Goal: Information Seeking & Learning: Learn about a topic

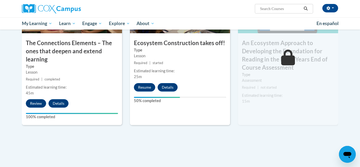
scroll to position [463, 0]
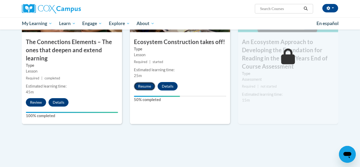
click at [146, 84] on button "Resume" at bounding box center [144, 86] width 21 height 8
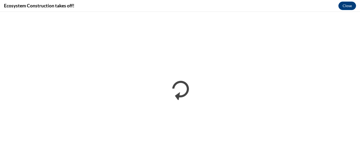
scroll to position [0, 0]
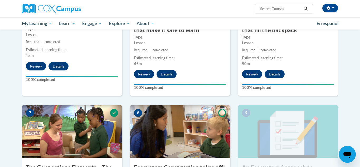
scroll to position [340, 0]
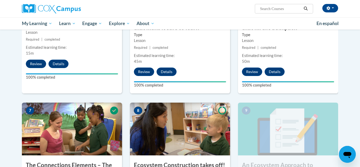
click at [355, 106] on body "Alicia Stinson (America/Chicago UTC-05:00) My Profile Inbox My Transcripts Log …" at bounding box center [180, 24] width 360 height 728
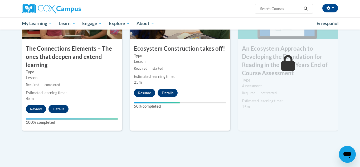
scroll to position [459, 0]
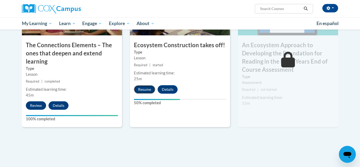
click at [142, 87] on button "Resume" at bounding box center [144, 89] width 21 height 8
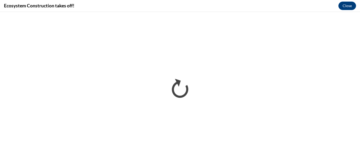
scroll to position [0, 0]
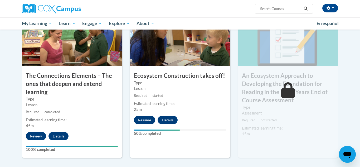
scroll to position [493, 0]
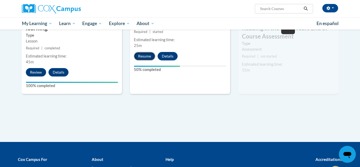
click at [150, 53] on button "Resume" at bounding box center [144, 56] width 21 height 8
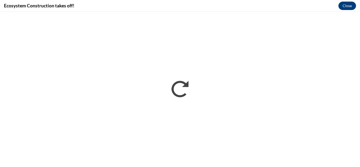
scroll to position [0, 0]
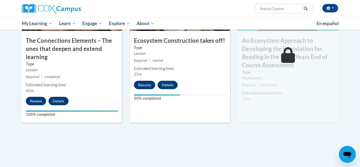
scroll to position [508, 0]
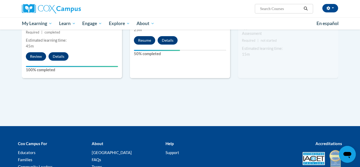
click at [145, 37] on button "Resume" at bounding box center [144, 40] width 21 height 8
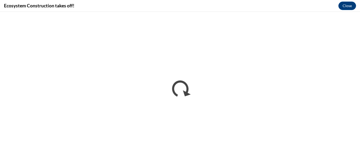
scroll to position [0, 0]
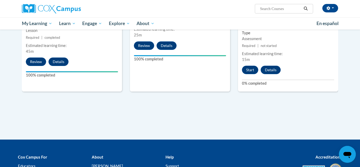
scroll to position [504, 0]
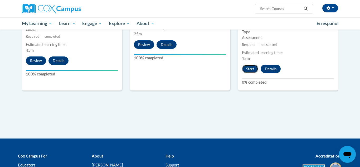
click at [251, 67] on button "Start" at bounding box center [250, 69] width 16 height 8
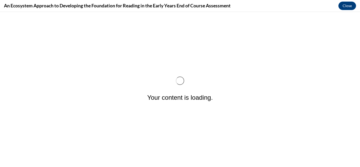
scroll to position [0, 0]
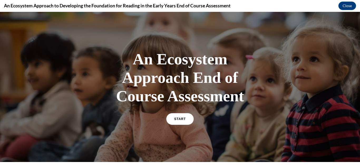
click at [183, 125] on div "START" at bounding box center [179, 121] width 27 height 16
click at [183, 121] on link "START" at bounding box center [180, 119] width 29 height 12
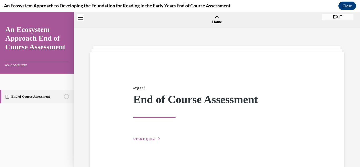
scroll to position [16, 0]
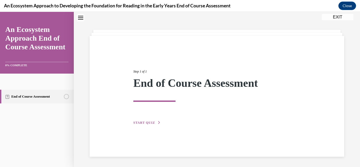
click at [148, 121] on span "START QUIZ" at bounding box center [144, 123] width 22 height 4
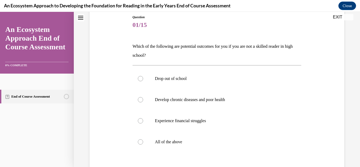
scroll to position [57, 0]
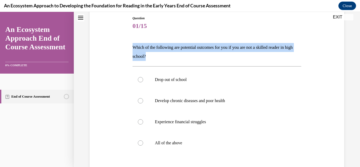
drag, startPoint x: 131, startPoint y: 43, endPoint x: 204, endPoint y: 59, distance: 74.6
click at [204, 59] on div "Question 01/15 Which of the following are potential outcomes for you if you are…" at bounding box center [217, 113] width 172 height 211
click at [119, 50] on div "Question 01/15 Which of the following are potential outcomes for you if you are…" at bounding box center [216, 109] width 257 height 219
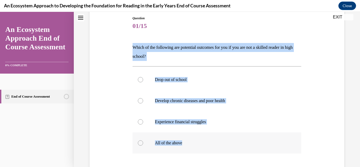
drag, startPoint x: 133, startPoint y: 45, endPoint x: 238, endPoint y: 136, distance: 138.3
click at [238, 136] on div "Question 01/15 Which of the following are potential outcomes for you if you are…" at bounding box center [217, 117] width 169 height 203
copy div "Which of the following are potential outcomes for you if you are not a skilled …"
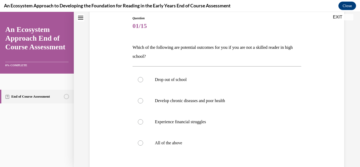
click at [240, 24] on span "01/15" at bounding box center [217, 26] width 169 height 11
click at [174, 143] on p "All of the above" at bounding box center [221, 142] width 133 height 5
click at [143, 143] on input "All of the above" at bounding box center [140, 142] width 5 height 5
radio input "true"
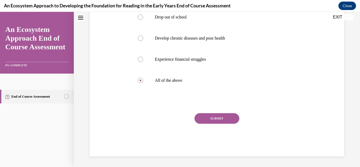
click at [207, 118] on button "SUBMIT" at bounding box center [217, 118] width 45 height 11
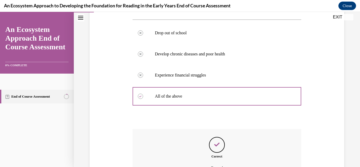
scroll to position [163, 0]
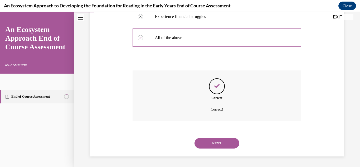
click at [222, 145] on button "NEXT" at bounding box center [217, 143] width 45 height 11
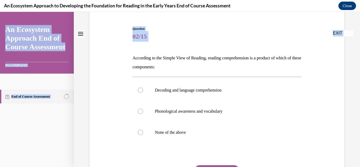
scroll to position [99, 0]
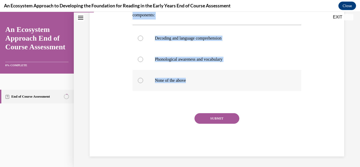
drag, startPoint x: 122, startPoint y: 103, endPoint x: 206, endPoint y: 82, distance: 86.4
click at [206, 82] on div "Question 02/15 According to the Simple View of Reading, reading comprehension i…" at bounding box center [216, 58] width 257 height 198
copy div "According to the Simple View of Reading, reading comprehension is a product of …"
click at [113, 28] on div "Question 02/15 According to the Simple View of Reading, reading comprehension i…" at bounding box center [216, 58] width 257 height 198
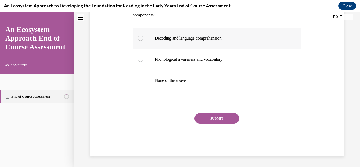
click at [174, 42] on label "Decoding and language comprehension" at bounding box center [217, 38] width 169 height 21
click at [143, 41] on input "Decoding and language comprehension" at bounding box center [140, 38] width 5 height 5
radio input "true"
click at [212, 117] on button "SUBMIT" at bounding box center [217, 118] width 45 height 11
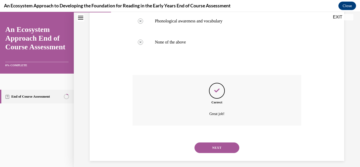
scroll to position [142, 0]
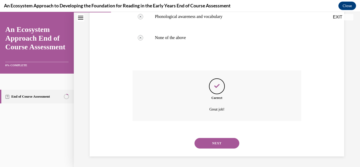
click at [217, 141] on button "NEXT" at bounding box center [217, 143] width 45 height 11
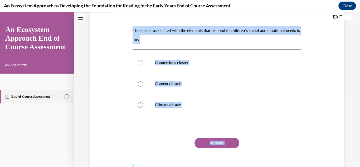
scroll to position [99, 0]
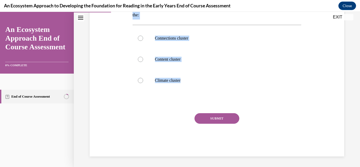
drag, startPoint x: 129, startPoint y: 102, endPoint x: 192, endPoint y: 99, distance: 62.6
click at [192, 99] on div "Question 03/15 The cluster associated with the elements that respond to childre…" at bounding box center [216, 58] width 257 height 198
copy div "The cluster associated with the elements that respond to children’s social and …"
click at [139, 101] on div at bounding box center [217, 102] width 169 height 6
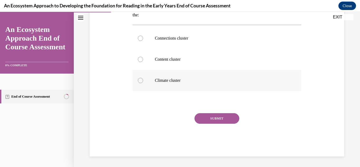
click at [164, 84] on label "Climate cluster" at bounding box center [217, 80] width 169 height 21
click at [143, 83] on input "Climate cluster" at bounding box center [140, 80] width 5 height 5
radio input "true"
click at [217, 122] on button "SUBMIT" at bounding box center [217, 118] width 45 height 11
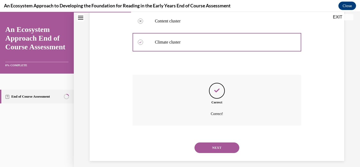
scroll to position [142, 0]
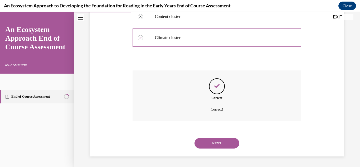
click at [215, 143] on button "NEXT" at bounding box center [217, 143] width 45 height 11
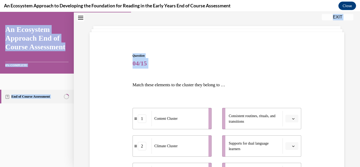
scroll to position [113, 0]
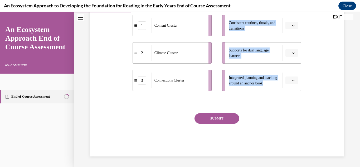
drag, startPoint x: 128, startPoint y: 103, endPoint x: 260, endPoint y: 89, distance: 132.8
click at [260, 89] on div "Question 04/15 Match these elements to the cluster they belong to … 1 Content C…" at bounding box center [216, 50] width 257 height 212
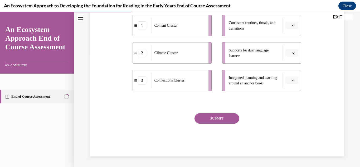
click at [221, 100] on div at bounding box center [217, 102] width 169 height 6
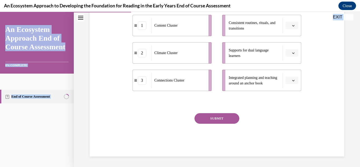
drag, startPoint x: 112, startPoint y: 89, endPoint x: 250, endPoint y: -8, distance: 168.9
click at [250, 12] on html "SKIP TO STEP EXIT An Ecosystem Approach End of Course Assessment 0% COMPLETE En…" at bounding box center [180, 89] width 360 height 155
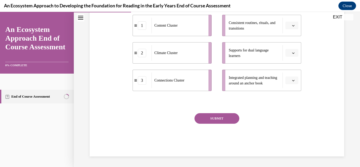
click at [320, 82] on div "Question 04/15 Match these elements to the cluster they belong to … 1 Content C…" at bounding box center [216, 50] width 257 height 212
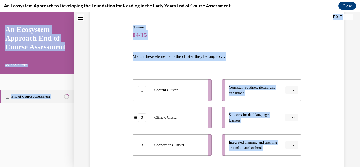
scroll to position [0, 0]
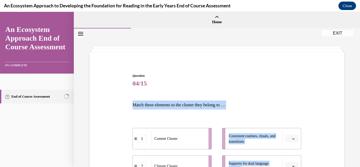
drag, startPoint x: 303, startPoint y: 84, endPoint x: 130, endPoint y: 94, distance: 172.9
click at [130, 94] on div "Question 04/15 Match these elements to the cluster they belong to … 1 Content C…" at bounding box center [216, 163] width 257 height 212
copy div "Match these elements to the cluster they belong to … 1 Content Cluster 2 Climat…"
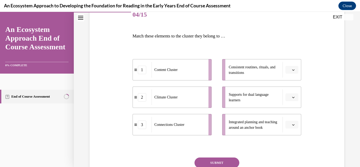
scroll to position [70, 0]
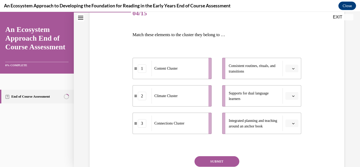
click at [291, 92] on button "button" at bounding box center [291, 96] width 13 height 8
click at [290, 116] on span "1" at bounding box center [290, 118] width 2 height 4
click at [296, 66] on button "button" at bounding box center [291, 69] width 13 height 8
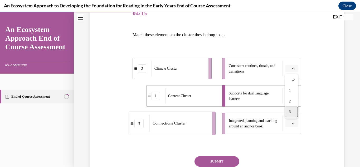
click at [289, 110] on span "3" at bounding box center [290, 112] width 2 height 4
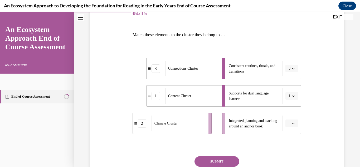
click at [294, 125] on button "button" at bounding box center [291, 123] width 13 height 8
click at [288, 100] on div "2" at bounding box center [291, 101] width 13 height 11
click at [218, 162] on button "SUBMIT" at bounding box center [217, 161] width 45 height 11
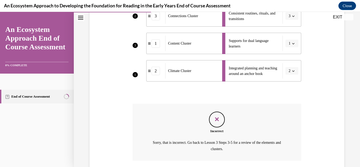
scroll to position [162, 0]
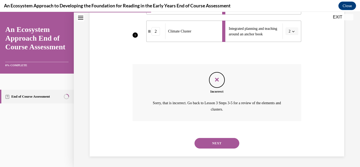
click at [214, 142] on button "NEXT" at bounding box center [217, 143] width 45 height 11
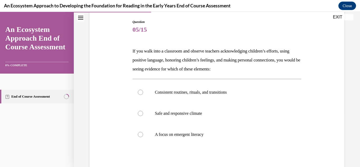
scroll to position [55, 0]
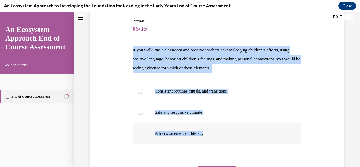
drag, startPoint x: 132, startPoint y: 48, endPoint x: 216, endPoint y: 125, distance: 114.0
click at [216, 125] on div "Question 05/15 If you walk into a classroom and observe teachers acknowledging …" at bounding box center [217, 110] width 172 height 199
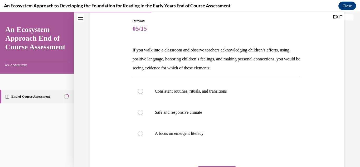
click at [220, 28] on span "05/15" at bounding box center [217, 28] width 169 height 11
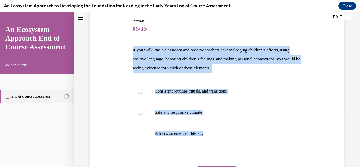
drag, startPoint x: 129, startPoint y: 52, endPoint x: 196, endPoint y: 156, distance: 123.1
click at [196, 156] on div "Question 05/15 If you walk into a classroom and observe teachers acknowledging …" at bounding box center [216, 106] width 257 height 207
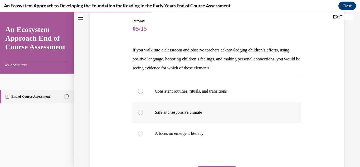
drag, startPoint x: 251, startPoint y: 31, endPoint x: 231, endPoint y: 113, distance: 84.3
click at [231, 113] on div "Question 05/15 If you walk into a classroom and observe teachers acknowledging …" at bounding box center [217, 113] width 169 height 191
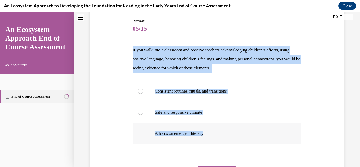
drag, startPoint x: 130, startPoint y: 50, endPoint x: 211, endPoint y: 139, distance: 121.1
click at [211, 139] on div "Question 05/15 If you walk into a classroom and observe teachers acknowledging …" at bounding box center [216, 106] width 257 height 207
copy div "If you walk into a classroom and observe teachers acknowledging children’s effo…"
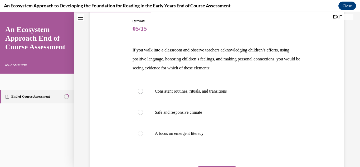
click at [182, 32] on span "05/15" at bounding box center [217, 28] width 169 height 11
click at [157, 115] on label "Safe and responsive climate" at bounding box center [217, 112] width 169 height 21
click at [143, 115] on input "Safe and responsive climate" at bounding box center [140, 112] width 5 height 5
radio input "true"
click at [138, 131] on input "A focus on emergent literacy" at bounding box center [140, 133] width 5 height 5
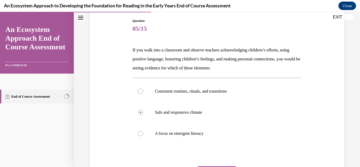
radio input "true"
click at [138, 89] on input "Consistent routines, rituals, and transitions" at bounding box center [140, 91] width 5 height 5
radio input "true"
click at [138, 110] on input "Safe and responsive climate" at bounding box center [140, 112] width 5 height 5
radio input "true"
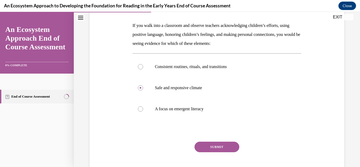
scroll to position [108, 0]
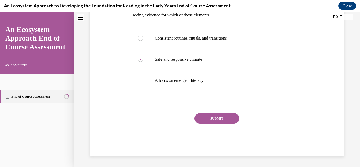
click at [208, 118] on button "SUBMIT" at bounding box center [217, 118] width 45 height 11
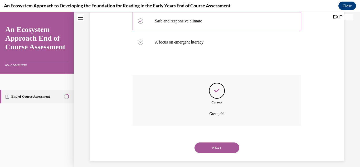
scroll to position [151, 0]
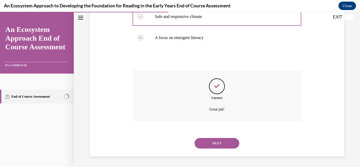
click at [210, 147] on button "NEXT" at bounding box center [217, 143] width 45 height 11
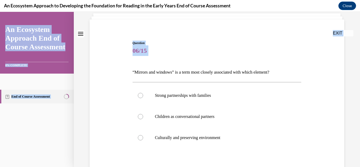
scroll to position [69, 0]
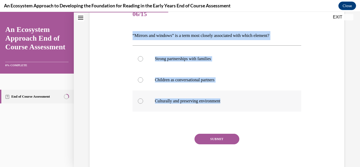
drag, startPoint x: 131, startPoint y: 105, endPoint x: 231, endPoint y: 99, distance: 100.6
click at [231, 99] on div "Question 06/15 “Mirrors and windows” is a term most closely associated with whi…" at bounding box center [216, 82] width 257 height 189
copy div "“Mirrors and windows” is a term most closely associated with which element? Str…"
click at [128, 74] on div "Question 06/15 “Mirrors and windows” is a term most closely associated with whi…" at bounding box center [216, 82] width 257 height 189
click at [108, 50] on div "Question 06/15 “Mirrors and windows” is a term most closely associated with whi…" at bounding box center [216, 82] width 257 height 189
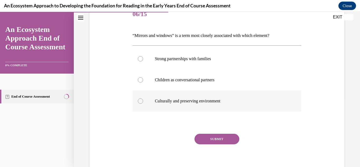
click at [202, 98] on label "Culturally and preserving environment" at bounding box center [217, 100] width 169 height 21
click at [143, 98] on input "Culturally and preserving environment" at bounding box center [140, 100] width 5 height 5
radio input "true"
click at [228, 142] on button "SUBMIT" at bounding box center [217, 139] width 45 height 11
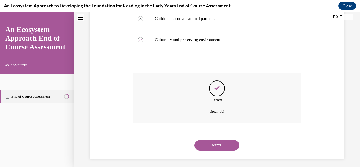
scroll to position [133, 0]
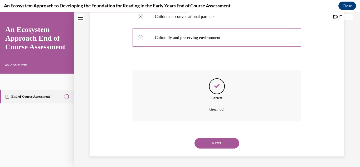
click at [222, 144] on button "NEXT" at bounding box center [217, 143] width 45 height 11
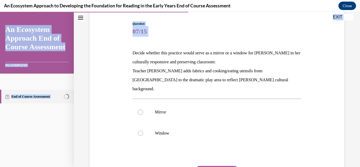
scroll to position [96, 0]
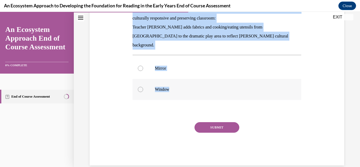
drag, startPoint x: 131, startPoint y: 101, endPoint x: 236, endPoint y: 80, distance: 107.9
click at [236, 80] on div "Question 07/15 Decide whether this practice would serve as a mirror or a window…" at bounding box center [216, 64] width 257 height 204
copy div "Decide whether this practice would serve as a mirror or a window for Mei Ling i…"
click at [101, 54] on div "Question 07/15 Decide whether this practice would serve as a mirror or a window…" at bounding box center [216, 64] width 257 height 204
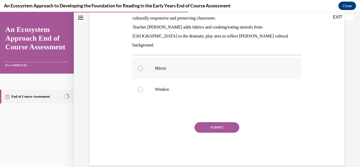
click at [158, 58] on label "Mirror" at bounding box center [217, 68] width 169 height 21
click at [143, 66] on input "Mirror" at bounding box center [140, 68] width 5 height 5
radio input "true"
click at [206, 122] on button "SUBMIT" at bounding box center [217, 127] width 45 height 11
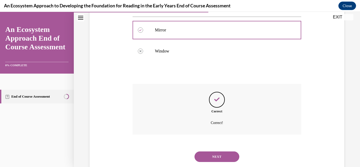
scroll to position [138, 0]
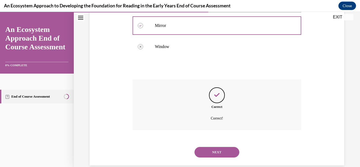
click at [201, 147] on button "NEXT" at bounding box center [217, 152] width 45 height 11
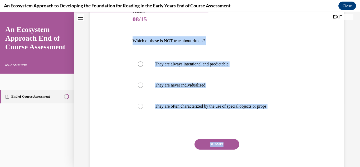
scroll to position [76, 0]
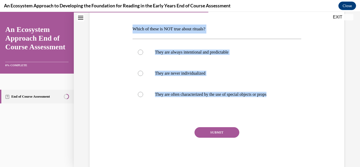
drag, startPoint x: 132, startPoint y: 102, endPoint x: 268, endPoint y: 108, distance: 135.9
click at [268, 108] on div "Question 08/15 Which of these is NOT true about rituals? They are always intent…" at bounding box center [217, 79] width 172 height 181
copy div "Which of these is NOT true about rituals? They are always intentional and predi…"
click at [114, 81] on div "Question 08/15 Which of these is NOT true about rituals? They are always intent…" at bounding box center [216, 76] width 257 height 189
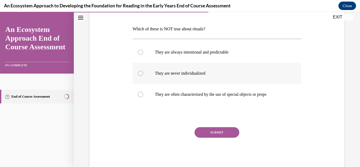
click at [177, 71] on p "They are never individualized" at bounding box center [221, 73] width 133 height 5
click at [143, 71] on input "They are never individualized" at bounding box center [140, 73] width 5 height 5
radio input "true"
click at [214, 134] on button "SUBMIT" at bounding box center [217, 132] width 45 height 11
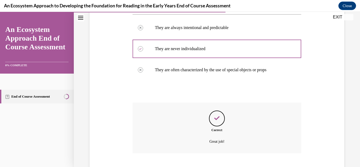
scroll to position [133, 0]
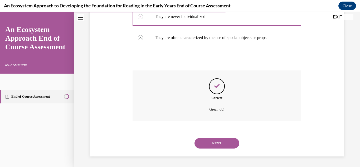
click at [217, 142] on button "NEXT" at bounding box center [217, 143] width 45 height 11
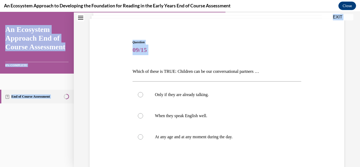
scroll to position [90, 0]
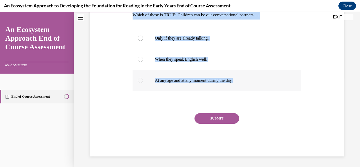
drag, startPoint x: 129, startPoint y: 102, endPoint x: 246, endPoint y: 90, distance: 117.2
click at [246, 90] on div "Question 09/15 Which of these is TRUE: Children can be our conversational partn…" at bounding box center [216, 62] width 257 height 189
copy div "Which of these is TRUE: Children can be our conversational partners … Only if t…"
click at [133, 75] on label "At any age and at any moment during the day." at bounding box center [217, 80] width 169 height 21
click at [138, 78] on input "At any age and at any moment during the day." at bounding box center [140, 80] width 5 height 5
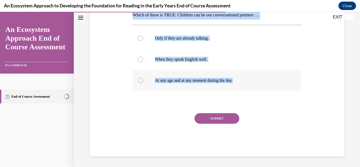
radio input "true"
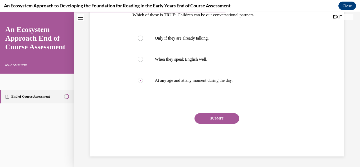
click at [231, 119] on button "SUBMIT" at bounding box center [217, 118] width 45 height 11
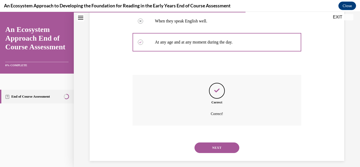
scroll to position [133, 0]
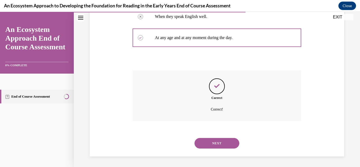
click at [221, 143] on button "NEXT" at bounding box center [217, 143] width 45 height 11
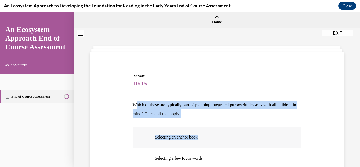
drag, startPoint x: 135, startPoint y: 102, endPoint x: 213, endPoint y: 127, distance: 82.2
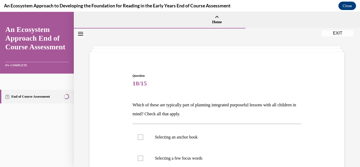
click at [133, 106] on p "Which of these are typically part of planning integrated purposeful lessons wit…" at bounding box center [217, 109] width 169 height 18
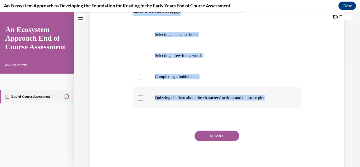
scroll to position [112, 0]
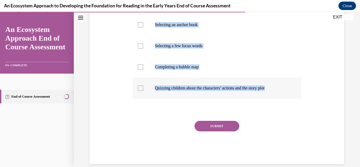
drag, startPoint x: 132, startPoint y: 106, endPoint x: 299, endPoint y: 91, distance: 168.1
click at [299, 91] on div "Question 10/15 Which of these are typically part of planning integrated purpose…" at bounding box center [217, 62] width 169 height 203
copy div "Which of these are typically part of planning integrated purposeful lessons wit…"
click at [120, 57] on div "Question 10/15 Which of these are typically part of planning integrated purpose…" at bounding box center [216, 54] width 257 height 219
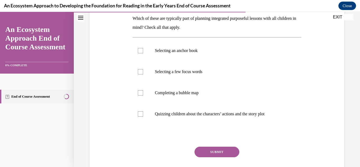
scroll to position [85, 0]
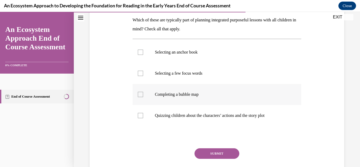
click at [175, 95] on p "Completing a bubble map" at bounding box center [221, 94] width 133 height 5
click at [143, 95] on input "Completing a bubble map" at bounding box center [140, 94] width 5 height 5
checkbox input "true"
click at [178, 75] on p "Selecting a few focus words" at bounding box center [221, 73] width 133 height 5
click at [143, 75] on input "Selecting a few focus words" at bounding box center [140, 73] width 5 height 5
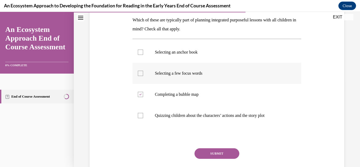
checkbox input "true"
click at [182, 55] on p "Selecting an anchor book" at bounding box center [221, 52] width 133 height 5
click at [143, 55] on input "Selecting an anchor book" at bounding box center [140, 52] width 5 height 5
checkbox input "true"
click at [207, 157] on button "SUBMIT" at bounding box center [217, 153] width 45 height 11
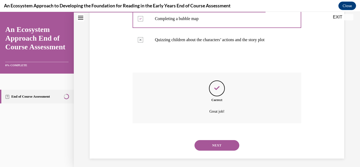
scroll to position [163, 0]
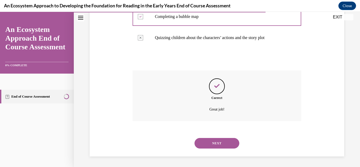
click at [224, 143] on button "NEXT" at bounding box center [217, 143] width 45 height 11
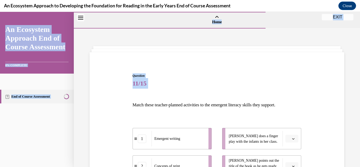
scroll to position [113, 0]
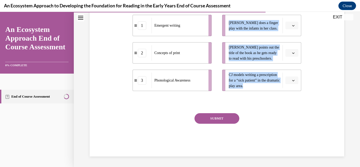
drag, startPoint x: 129, startPoint y: 101, endPoint x: 282, endPoint y: 99, distance: 153.7
click at [282, 99] on div "Question 11/15 Match these teacher-planned activities to the emergent literacy …" at bounding box center [216, 50] width 257 height 212
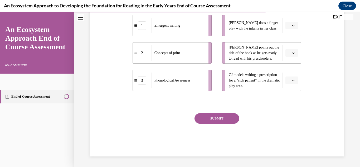
click at [154, 114] on div "SUBMIT" at bounding box center [217, 126] width 169 height 26
click at [297, 26] on button "button" at bounding box center [291, 26] width 13 height 8
click at [293, 60] on div "2" at bounding box center [291, 58] width 13 height 11
click at [290, 82] on span "Please select an option" at bounding box center [290, 80] width 2 height 5
click at [293, 54] on icon "button" at bounding box center [293, 53] width 3 height 3
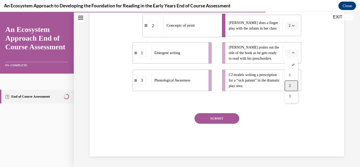
click at [289, 87] on span "2" at bounding box center [290, 86] width 2 height 4
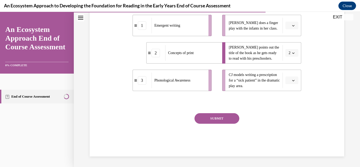
click at [292, 24] on icon "button" at bounding box center [293, 25] width 3 height 3
click at [287, 55] on div "2" at bounding box center [291, 58] width 13 height 11
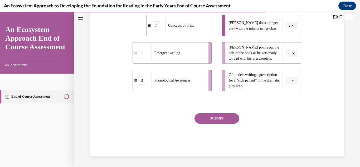
click at [294, 82] on span "button" at bounding box center [294, 81] width 4 height 4
click at [287, 106] on div "1" at bounding box center [291, 102] width 13 height 11
click at [293, 56] on button "button" at bounding box center [291, 53] width 13 height 8
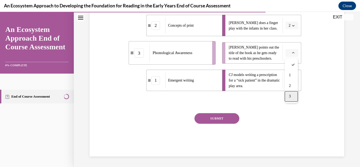
click at [291, 93] on div "3" at bounding box center [291, 96] width 13 height 11
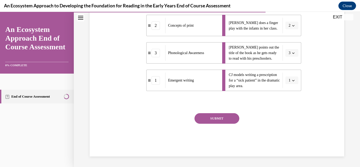
click at [223, 115] on button "SUBMIT" at bounding box center [217, 118] width 45 height 11
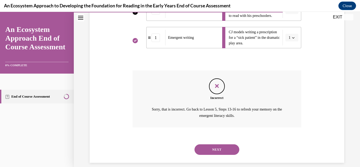
scroll to position [162, 0]
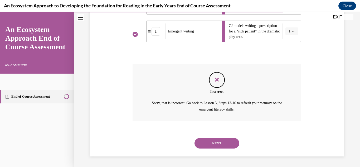
click at [209, 141] on button "NEXT" at bounding box center [217, 143] width 45 height 11
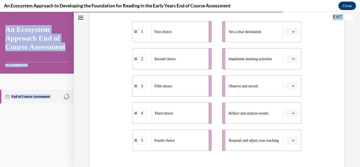
scroll to position [136, 0]
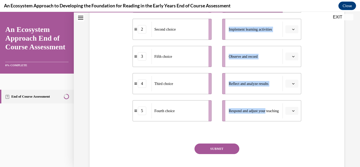
drag, startPoint x: 128, startPoint y: 104, endPoint x: 273, endPoint y: 109, distance: 145.1
click at [273, 109] on div "Question 12/15 Put the steps of the progress monitoring process in the right or…" at bounding box center [216, 53] width 257 height 265
click at [316, 78] on div "Question 12/15 Put the steps of the progress monitoring process in the right or…" at bounding box center [216, 53] width 257 height 265
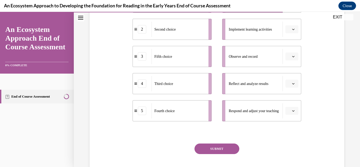
click at [294, 27] on span "button" at bounding box center [294, 29] width 4 height 4
click at [292, 61] on div "2" at bounding box center [291, 62] width 13 height 11
click at [292, 58] on button "button" at bounding box center [291, 56] width 13 height 8
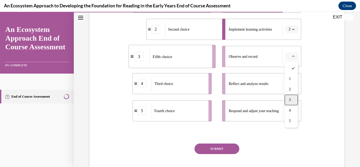
click at [295, 101] on div "3" at bounding box center [291, 100] width 13 height 11
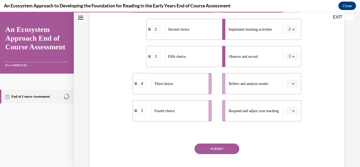
click at [293, 82] on span "button" at bounding box center [294, 84] width 4 height 4
click at [289, 141] on div "4" at bounding box center [291, 137] width 13 height 11
click at [294, 112] on icon "button" at bounding box center [293, 110] width 3 height 3
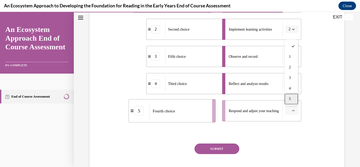
click at [294, 103] on div "5" at bounding box center [291, 99] width 13 height 11
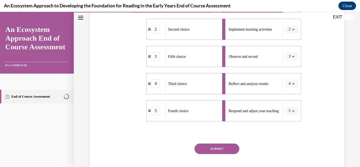
click at [229, 146] on button "SUBMIT" at bounding box center [217, 148] width 45 height 11
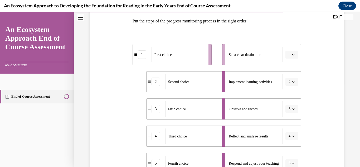
scroll to position [85, 0]
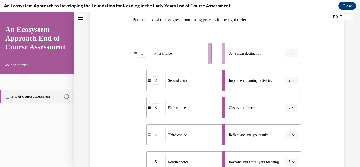
click at [293, 57] on li "Set a clear destination" at bounding box center [261, 53] width 79 height 21
click at [293, 52] on icon "button" at bounding box center [293, 53] width 3 height 3
click at [289, 74] on span "1" at bounding box center [290, 76] width 2 height 4
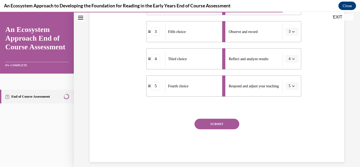
click at [229, 122] on button "SUBMIT" at bounding box center [217, 124] width 45 height 11
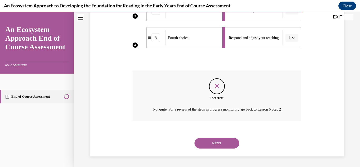
scroll to position [216, 0]
click at [217, 139] on button "NEXT" at bounding box center [217, 143] width 45 height 11
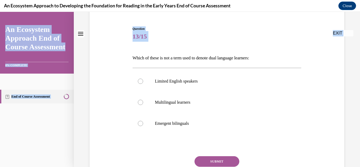
scroll to position [90, 0]
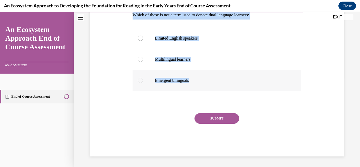
drag, startPoint x: 133, startPoint y: 104, endPoint x: 250, endPoint y: 83, distance: 119.4
click at [250, 83] on div "Question 13/15 Which of these is not a term used to denote dual language learne…" at bounding box center [217, 69] width 169 height 173
click at [172, 100] on div at bounding box center [217, 102] width 169 height 6
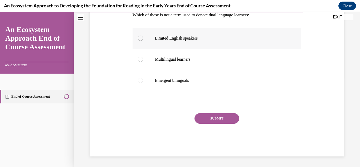
click at [173, 42] on label "Limited English speakers" at bounding box center [217, 38] width 169 height 21
click at [143, 41] on input "Limited English speakers" at bounding box center [140, 38] width 5 height 5
radio input "true"
click at [213, 116] on button "SUBMIT" at bounding box center [217, 118] width 45 height 11
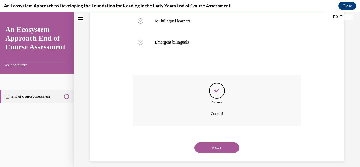
scroll to position [133, 0]
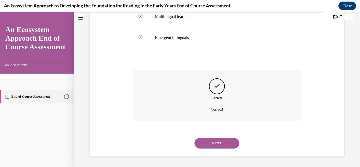
click at [225, 123] on div "Correct Correct!" at bounding box center [217, 99] width 169 height 59
click at [216, 142] on button "NEXT" at bounding box center [217, 143] width 45 height 11
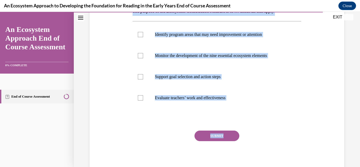
scroll to position [97, 0]
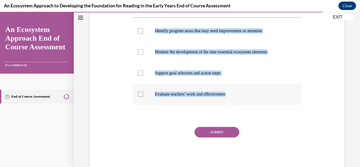
drag, startPoint x: 131, startPoint y: 103, endPoint x: 264, endPoint y: 98, distance: 133.0
click at [264, 98] on div "Question 14/15 The purpose of the Ecosystem Construction Measure is to … check …" at bounding box center [217, 69] width 172 height 202
click at [155, 113] on div at bounding box center [217, 116] width 169 height 6
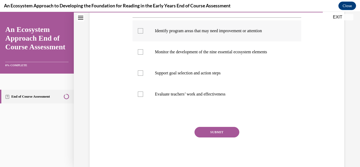
click at [183, 29] on p "Identify program areas that may need improvement or attention" at bounding box center [221, 30] width 133 height 5
click at [143, 29] on input "Identify program areas that may need improvement or attention" at bounding box center [140, 30] width 5 height 5
checkbox input "true"
click at [168, 54] on p "Monitor the development of the nine essential ecosystem elements" at bounding box center [221, 51] width 133 height 5
click at [143, 54] on input "Monitor the development of the nine essential ecosystem elements" at bounding box center [140, 51] width 5 height 5
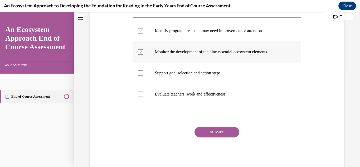
click at [168, 54] on p "Monitor the development of the nine essential ecosystem elements" at bounding box center [221, 51] width 133 height 5
click at [143, 54] on input "Monitor the development of the nine essential ecosystem elements" at bounding box center [140, 51] width 5 height 5
click at [184, 47] on label "Monitor the development of the nine essential ecosystem elements" at bounding box center [217, 51] width 169 height 21
click at [143, 49] on input "Monitor the development of the nine essential ecosystem elements" at bounding box center [140, 51] width 5 height 5
checkbox input "true"
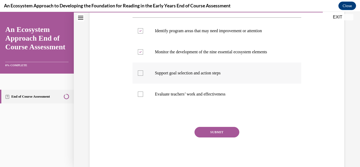
click at [181, 76] on label "Support goal selection and action steps" at bounding box center [217, 72] width 169 height 21
click at [143, 76] on input "Support goal selection and action steps" at bounding box center [140, 72] width 5 height 5
checkbox input "true"
click at [204, 129] on button "SUBMIT" at bounding box center [217, 132] width 45 height 11
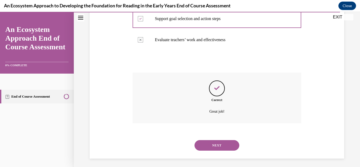
scroll to position [154, 0]
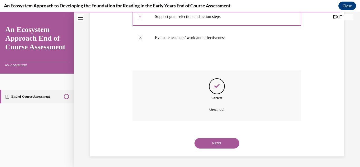
click at [209, 144] on button "NEXT" at bounding box center [217, 143] width 45 height 11
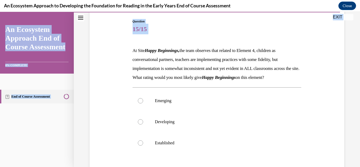
scroll to position [126, 0]
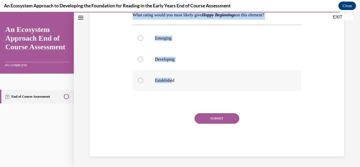
drag, startPoint x: 132, startPoint y: 104, endPoint x: 175, endPoint y: 81, distance: 48.4
click at [175, 81] on div "Question 15/15 At Site Happy Beginnings, the team observes that related to Elem…" at bounding box center [217, 53] width 172 height 208
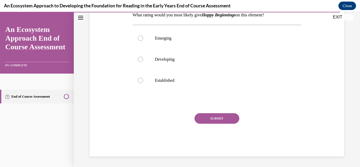
click at [165, 109] on div "Question 15/15 At Site Happy Beginnings, the team observes that related to Elem…" at bounding box center [217, 57] width 169 height 200
click at [185, 60] on p "Developing" at bounding box center [221, 59] width 133 height 5
click at [143, 60] on input "Developing" at bounding box center [140, 59] width 5 height 5
radio input "true"
click at [232, 122] on button "SUBMIT" at bounding box center [217, 118] width 45 height 11
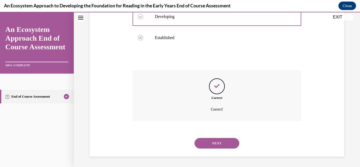
scroll to position [168, 0]
click at [217, 147] on button "NEXT" at bounding box center [217, 143] width 45 height 11
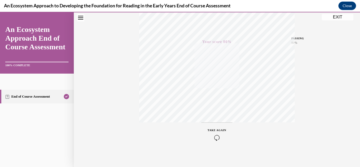
scroll to position [115, 0]
click at [341, 18] on button "EXIT" at bounding box center [338, 17] width 32 height 6
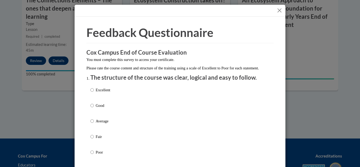
click at [98, 124] on p "Average" at bounding box center [103, 121] width 14 height 6
click at [94, 124] on input "Average" at bounding box center [91, 121] width 3 height 6
radio input "true"
click at [90, 134] on input "Fair" at bounding box center [91, 137] width 3 height 6
radio input "true"
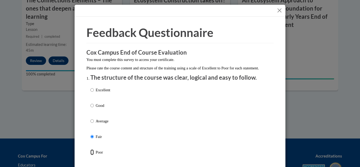
click at [90, 149] on input "Poor" at bounding box center [91, 152] width 3 height 6
radio input "true"
click at [90, 87] on input "Excellent" at bounding box center [91, 90] width 3 height 6
radio input "true"
click at [90, 103] on input "Good" at bounding box center [91, 106] width 3 height 6
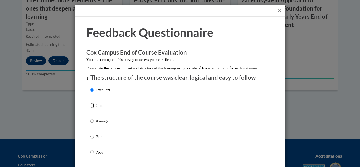
radio input "true"
click at [90, 118] on input "Average" at bounding box center [91, 121] width 3 height 6
radio input "true"
click at [90, 134] on input "Fair" at bounding box center [91, 137] width 3 height 6
radio input "true"
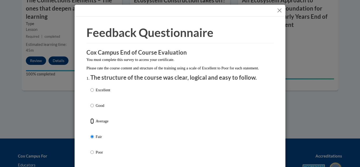
click at [90, 118] on input "Average" at bounding box center [91, 121] width 3 height 6
radio input "true"
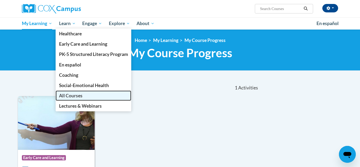
click at [84, 95] on link "All Courses" at bounding box center [94, 95] width 76 height 10
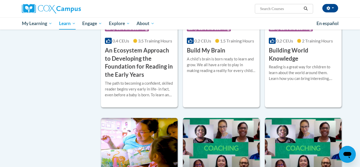
scroll to position [135, 0]
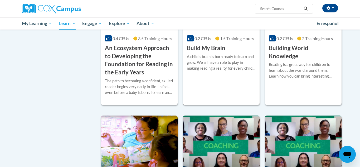
click at [206, 69] on div "A childʹs brain is born ready to learn and grow. We all have a role to play in …" at bounding box center [221, 62] width 69 height 17
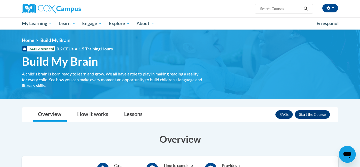
click at [225, 18] on ul "My Learning My Learning My Course Progress Certificates My Action Plans Group D…" at bounding box center [165, 23] width 295 height 12
click at [308, 116] on button "Enroll" at bounding box center [312, 114] width 35 height 8
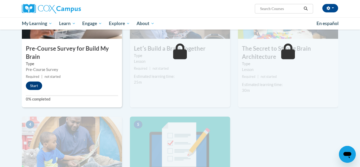
scroll to position [151, 0]
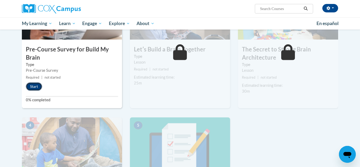
click at [32, 86] on button "Start" at bounding box center [34, 86] width 16 height 8
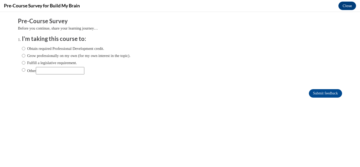
scroll to position [0, 0]
click at [60, 50] on label "Obtain required Professional Development credit." at bounding box center [63, 49] width 82 height 6
click at [25, 50] on input "Obtain required Professional Development credit." at bounding box center [23, 49] width 3 height 6
radio input "true"
click at [322, 91] on input "Submit feedback" at bounding box center [325, 93] width 33 height 8
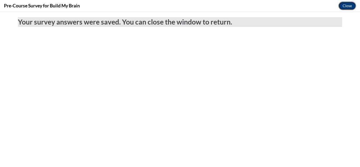
click at [347, 4] on button "Close" at bounding box center [347, 6] width 18 height 8
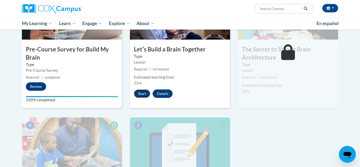
click at [138, 92] on button "Start" at bounding box center [142, 93] width 16 height 8
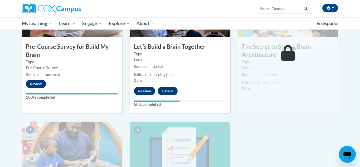
scroll to position [183, 0]
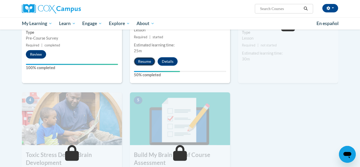
click at [145, 63] on button "Resume" at bounding box center [144, 61] width 21 height 8
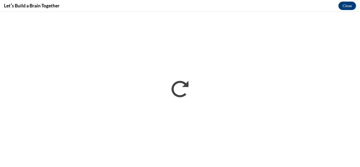
scroll to position [0, 0]
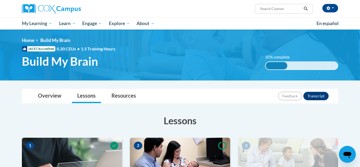
click at [343, 50] on div "<en>Home</en><fr>Accueil</fr><de>Zuhause</de><it>Casa</it><es>Casa</es><pt>Casa…" at bounding box center [180, 54] width 332 height 35
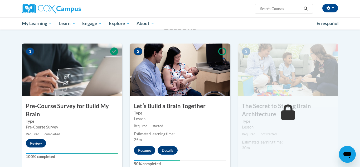
scroll to position [101, 0]
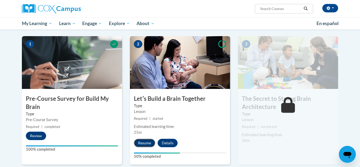
click at [141, 145] on button "Resume" at bounding box center [144, 143] width 21 height 8
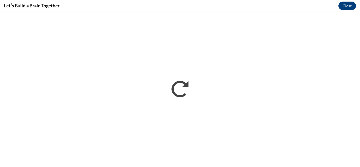
scroll to position [0, 0]
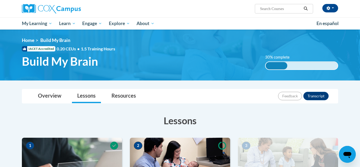
click at [338, 45] on div "<en>Home</en><fr>Accueil</fr><de>Zuhause</de><it>Casa</it><es>Casa</es><pt>Casa…" at bounding box center [180, 54] width 332 height 35
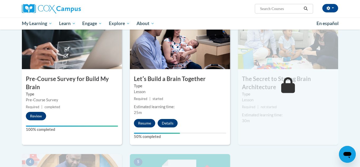
scroll to position [124, 0]
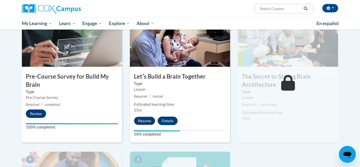
click at [146, 120] on button "Resume" at bounding box center [144, 121] width 21 height 8
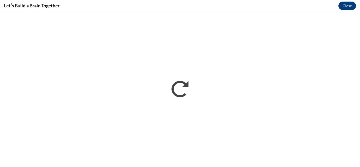
scroll to position [0, 0]
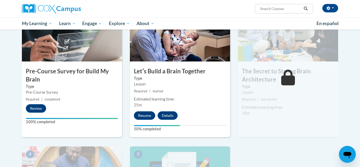
scroll to position [157, 0]
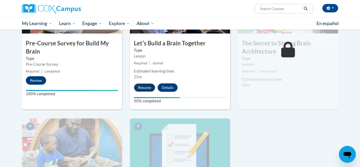
click at [146, 87] on button "Resume" at bounding box center [144, 87] width 21 height 8
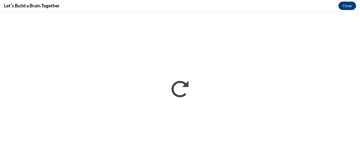
scroll to position [0, 0]
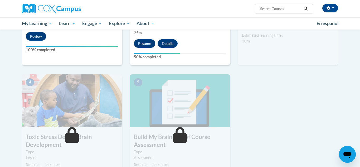
scroll to position [197, 0]
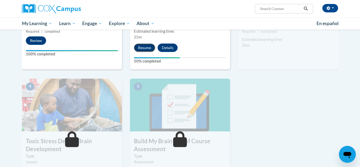
click at [145, 45] on button "Resume" at bounding box center [144, 47] width 21 height 8
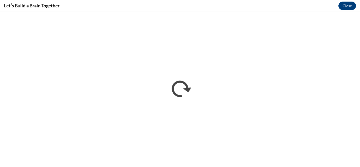
scroll to position [0, 0]
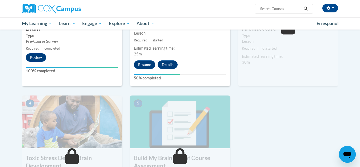
scroll to position [196, 0]
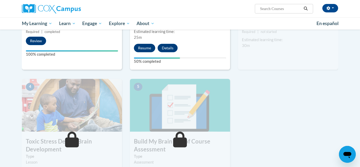
click at [143, 47] on button "Resume" at bounding box center [144, 48] width 21 height 8
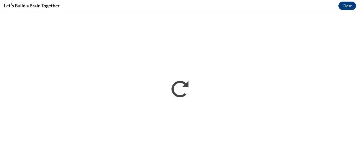
scroll to position [0, 0]
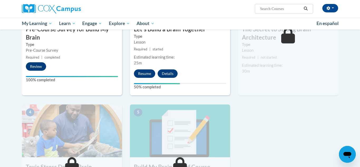
scroll to position [181, 0]
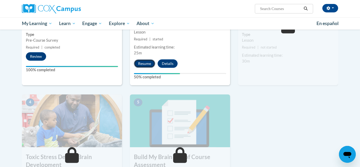
click at [143, 62] on button "Resume" at bounding box center [144, 63] width 21 height 8
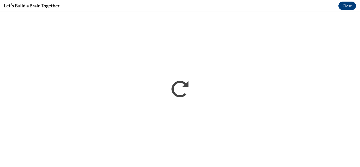
scroll to position [0, 0]
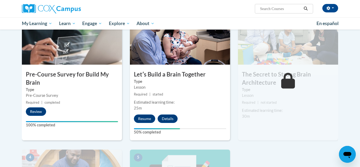
scroll to position [201, 0]
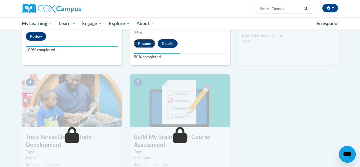
click at [143, 44] on button "Resume" at bounding box center [144, 43] width 21 height 8
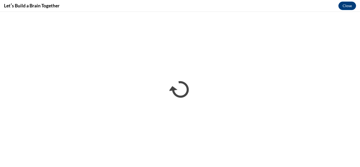
scroll to position [0, 0]
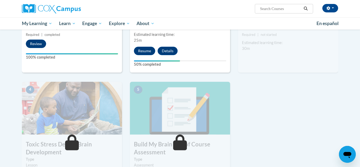
scroll to position [191, 0]
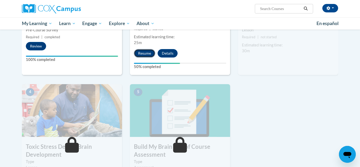
click at [146, 50] on button "Resume" at bounding box center [144, 53] width 21 height 8
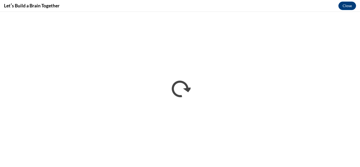
scroll to position [0, 0]
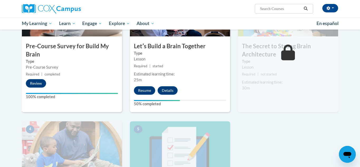
scroll to position [205, 0]
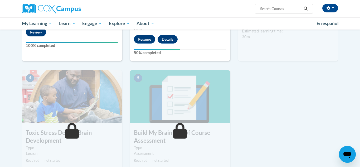
click at [142, 35] on div "Resume Details Feedback" at bounding box center [157, 39] width 54 height 8
click at [142, 37] on button "Resume" at bounding box center [144, 39] width 21 height 8
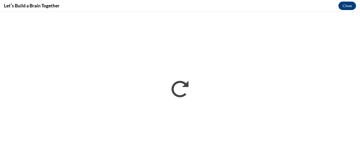
scroll to position [0, 0]
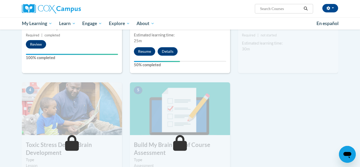
scroll to position [191, 0]
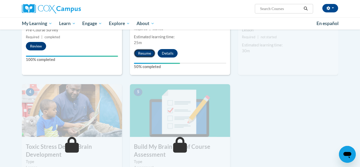
click at [146, 52] on button "Resume" at bounding box center [144, 53] width 21 height 8
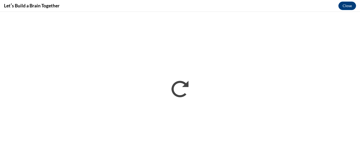
scroll to position [0, 0]
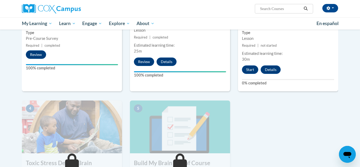
scroll to position [181, 0]
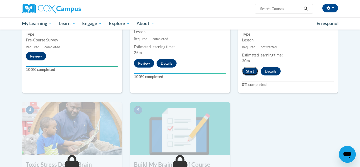
click at [245, 70] on button "Start" at bounding box center [250, 71] width 16 height 8
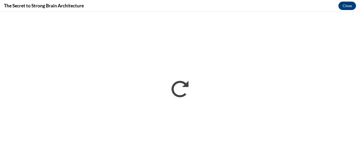
scroll to position [0, 0]
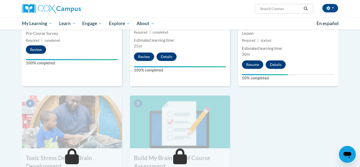
scroll to position [189, 0]
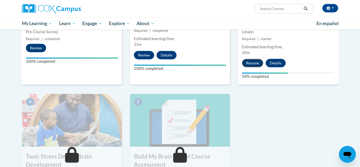
click at [251, 62] on button "Resume" at bounding box center [252, 63] width 21 height 8
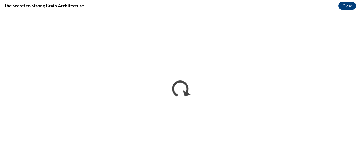
scroll to position [0, 0]
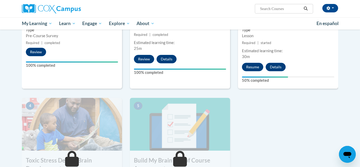
scroll to position [185, 0]
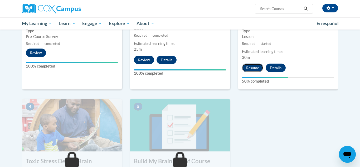
click at [258, 66] on button "Resume" at bounding box center [252, 68] width 21 height 8
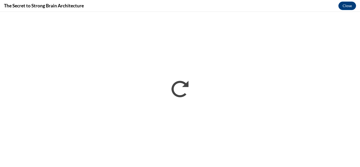
scroll to position [0, 0]
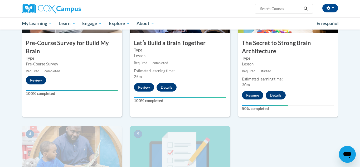
scroll to position [154, 0]
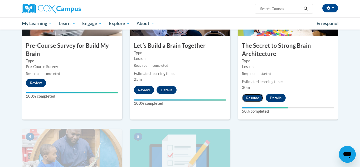
click at [250, 96] on button "Resume" at bounding box center [252, 98] width 21 height 8
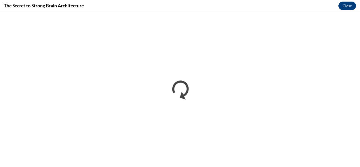
scroll to position [0, 0]
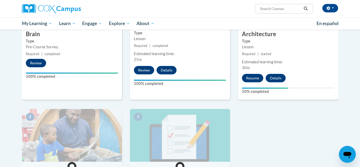
scroll to position [200, 0]
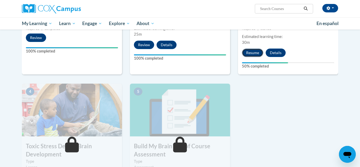
click at [256, 51] on button "Resume" at bounding box center [252, 53] width 21 height 8
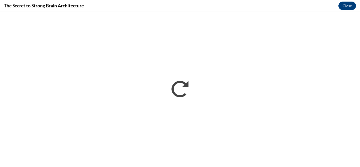
scroll to position [0, 0]
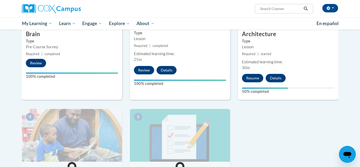
scroll to position [170, 0]
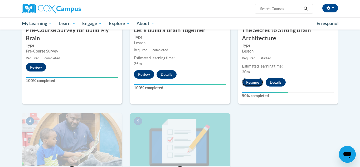
click at [256, 82] on button "Resume" at bounding box center [252, 82] width 21 height 8
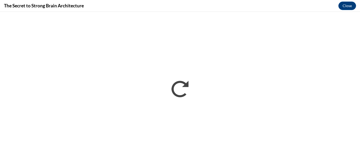
scroll to position [0, 0]
